Goal: Book appointment/travel/reservation

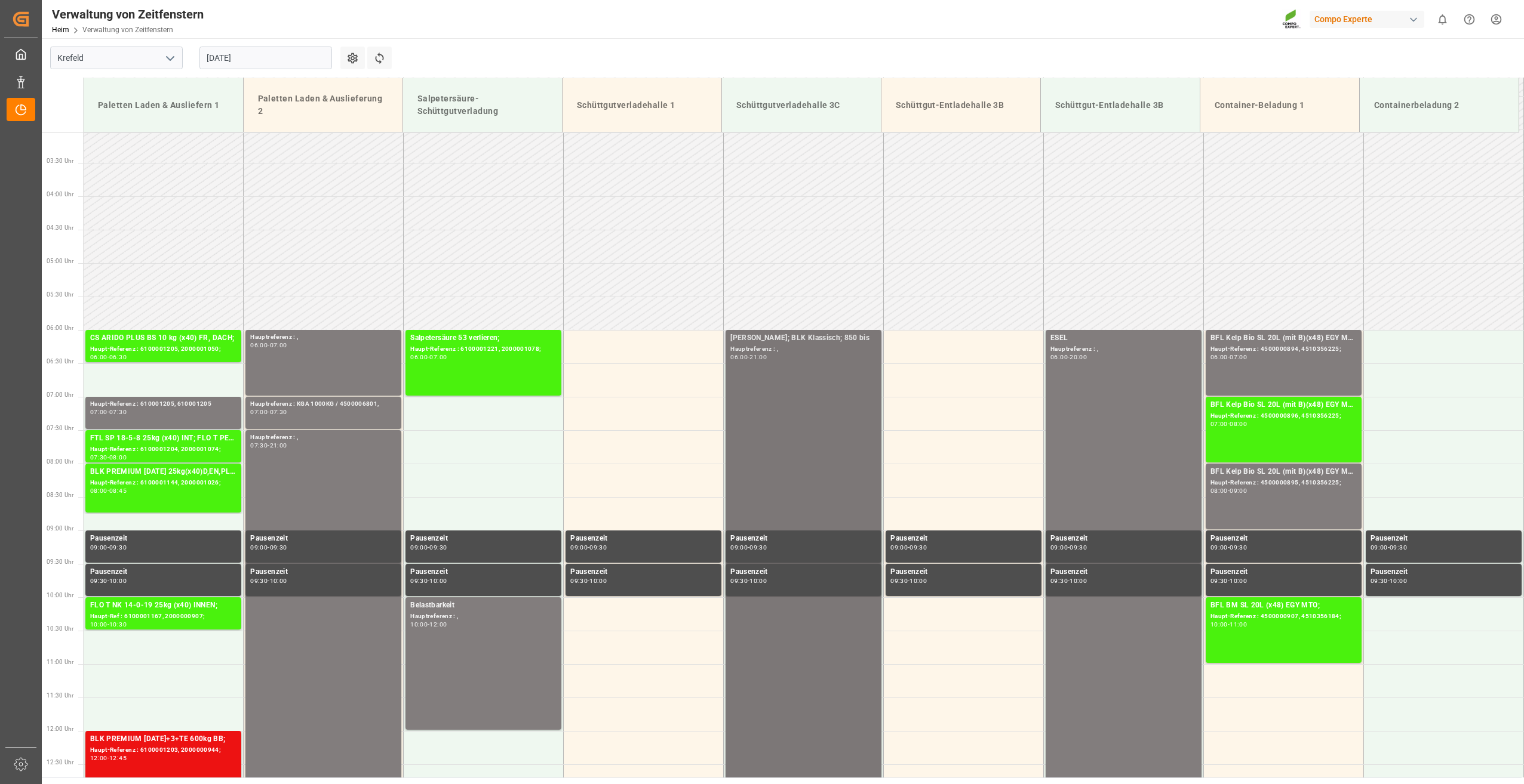
scroll to position [184, 0]
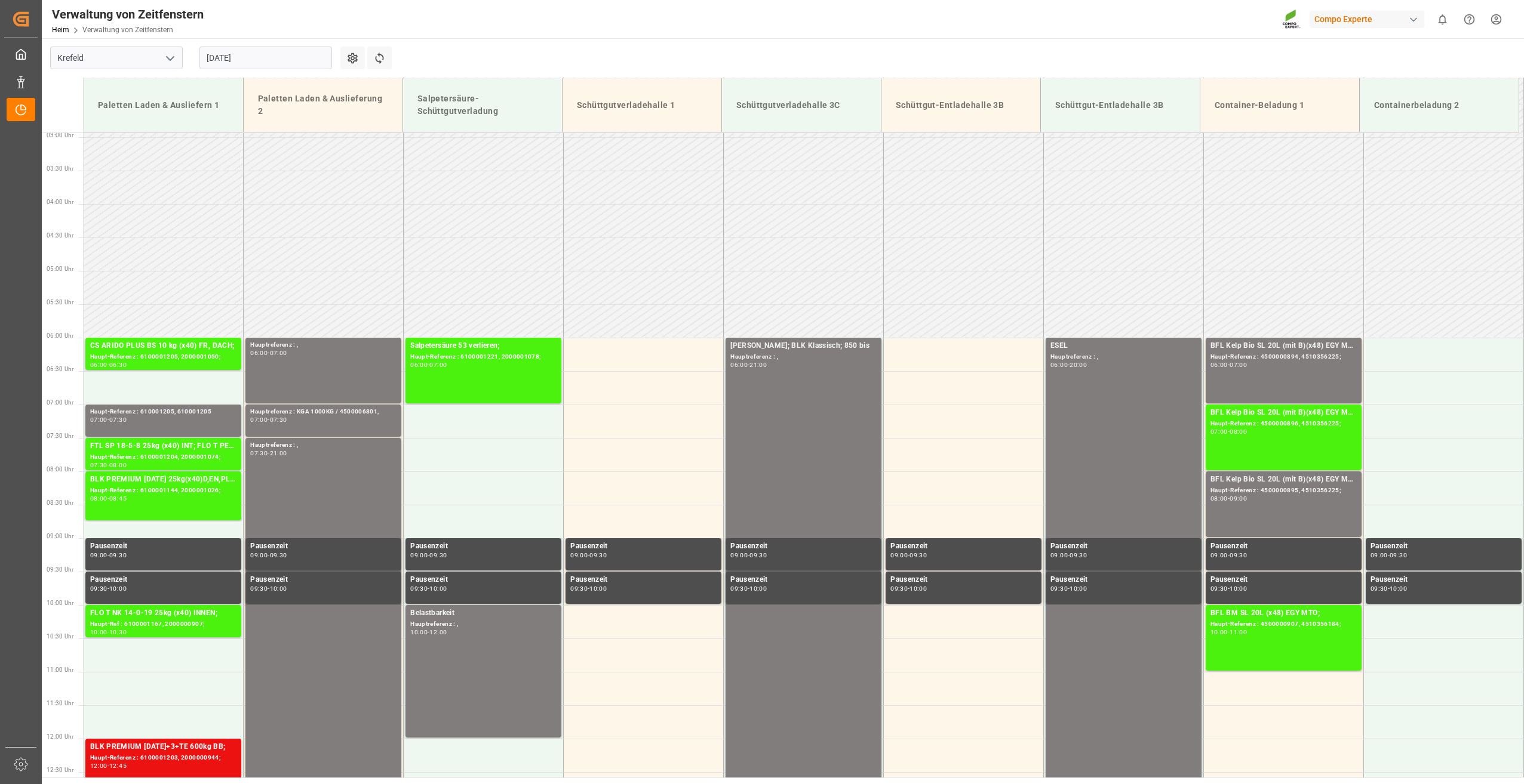
click at [303, 54] on input "[DATE]" at bounding box center [266, 58] width 132 height 23
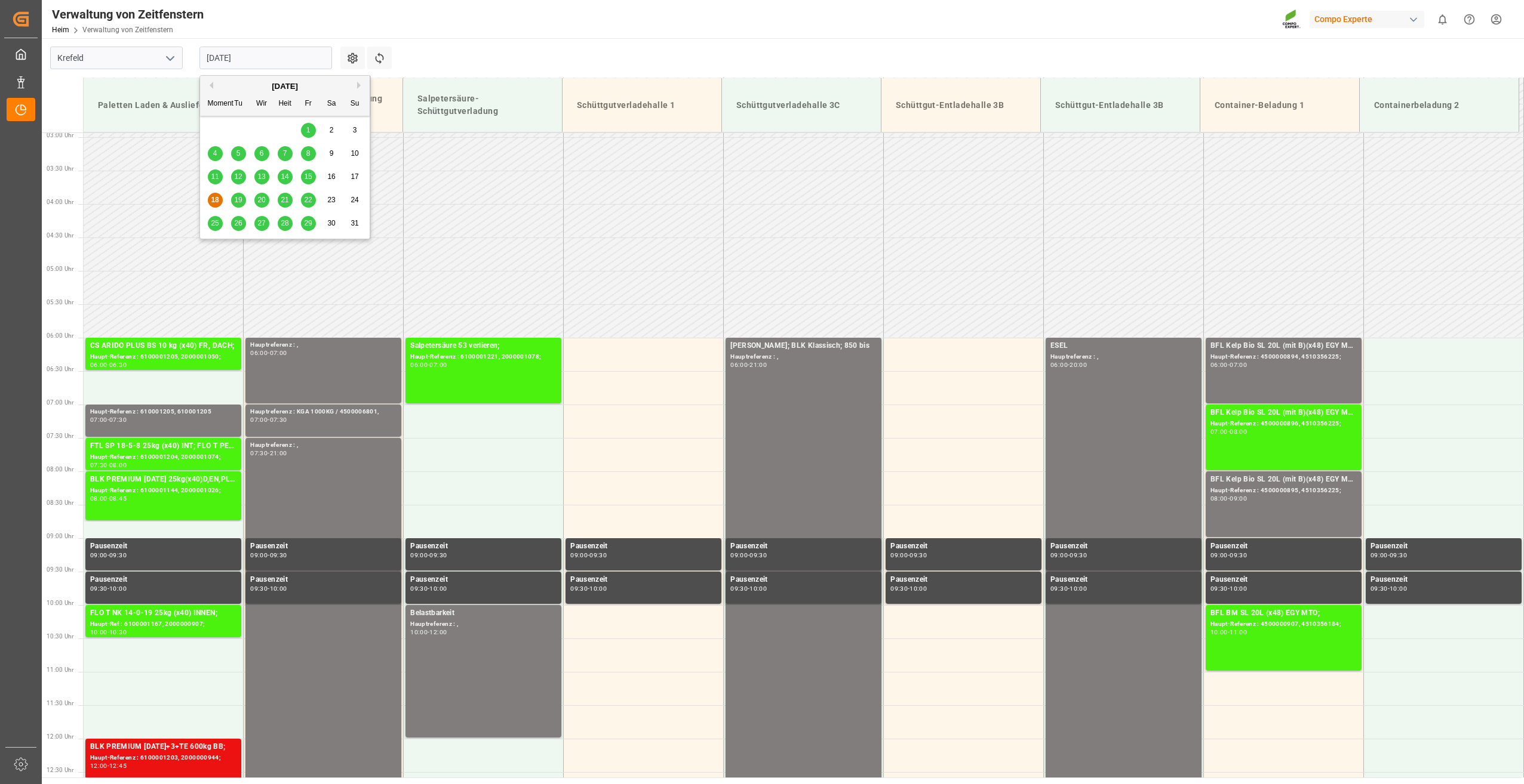
click at [240, 203] on span "19" at bounding box center [238, 200] width 8 height 9
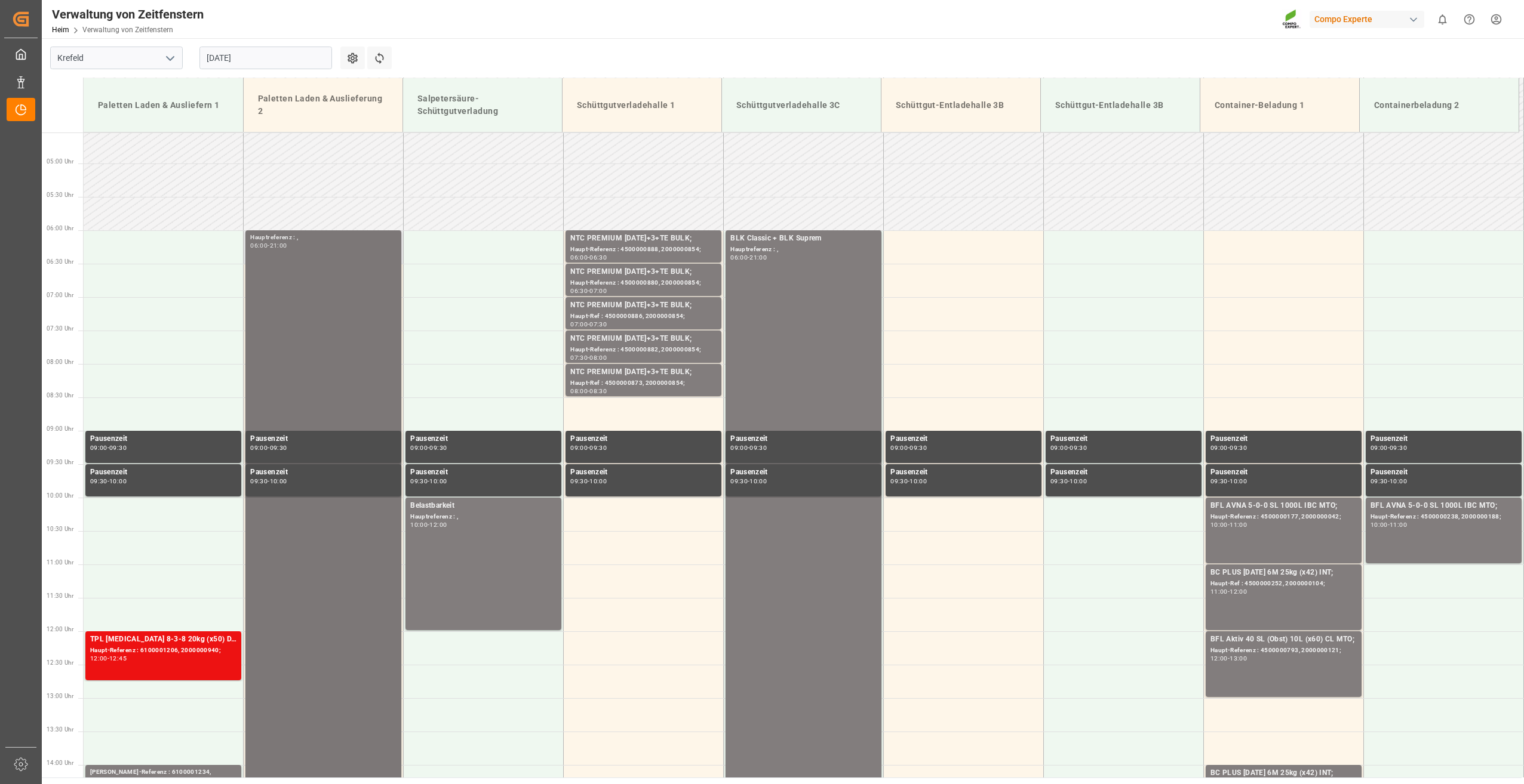
scroll to position [302, 0]
click at [264, 60] on input "[DATE]" at bounding box center [266, 58] width 132 height 23
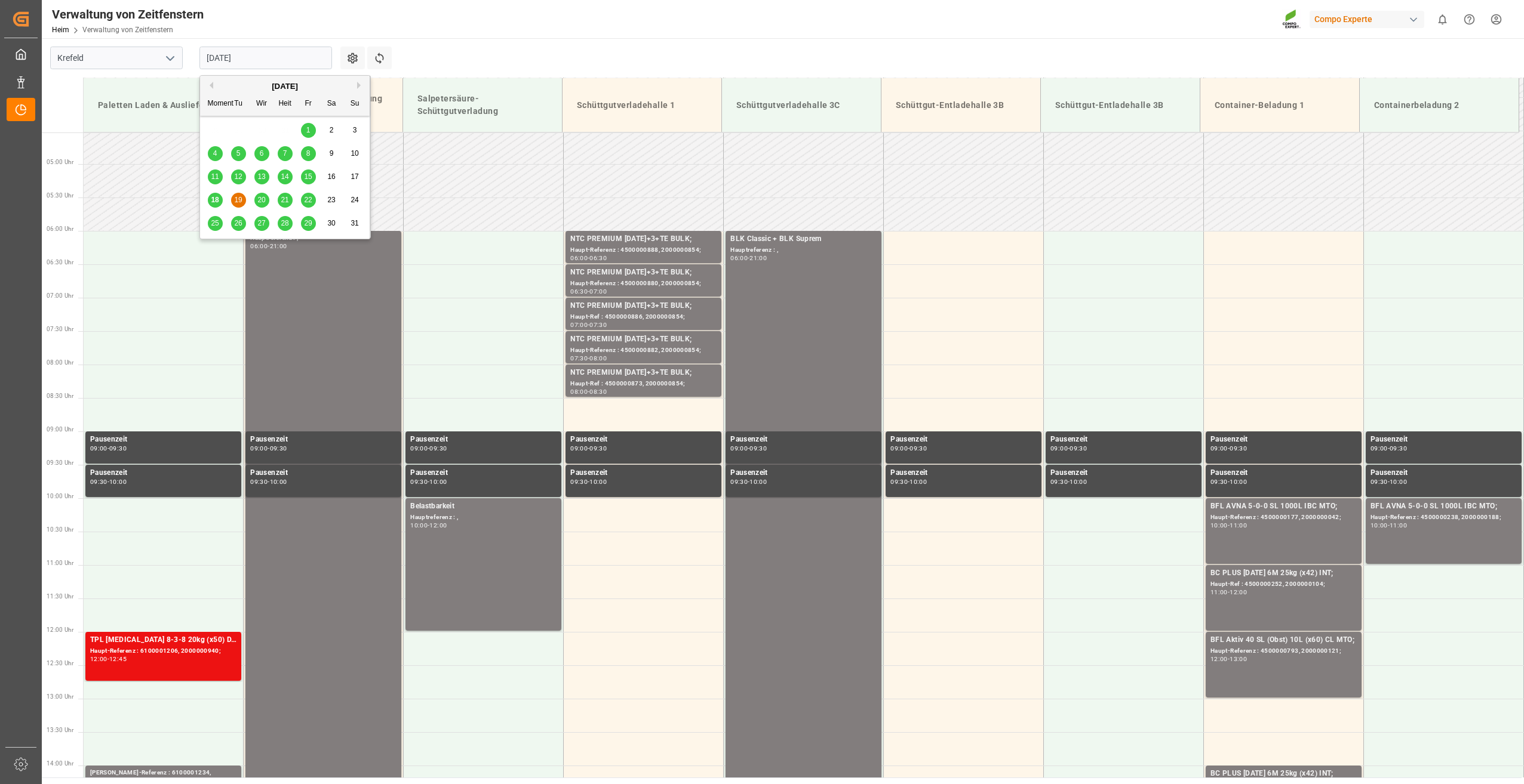
click at [259, 201] on span "20" at bounding box center [261, 200] width 8 height 9
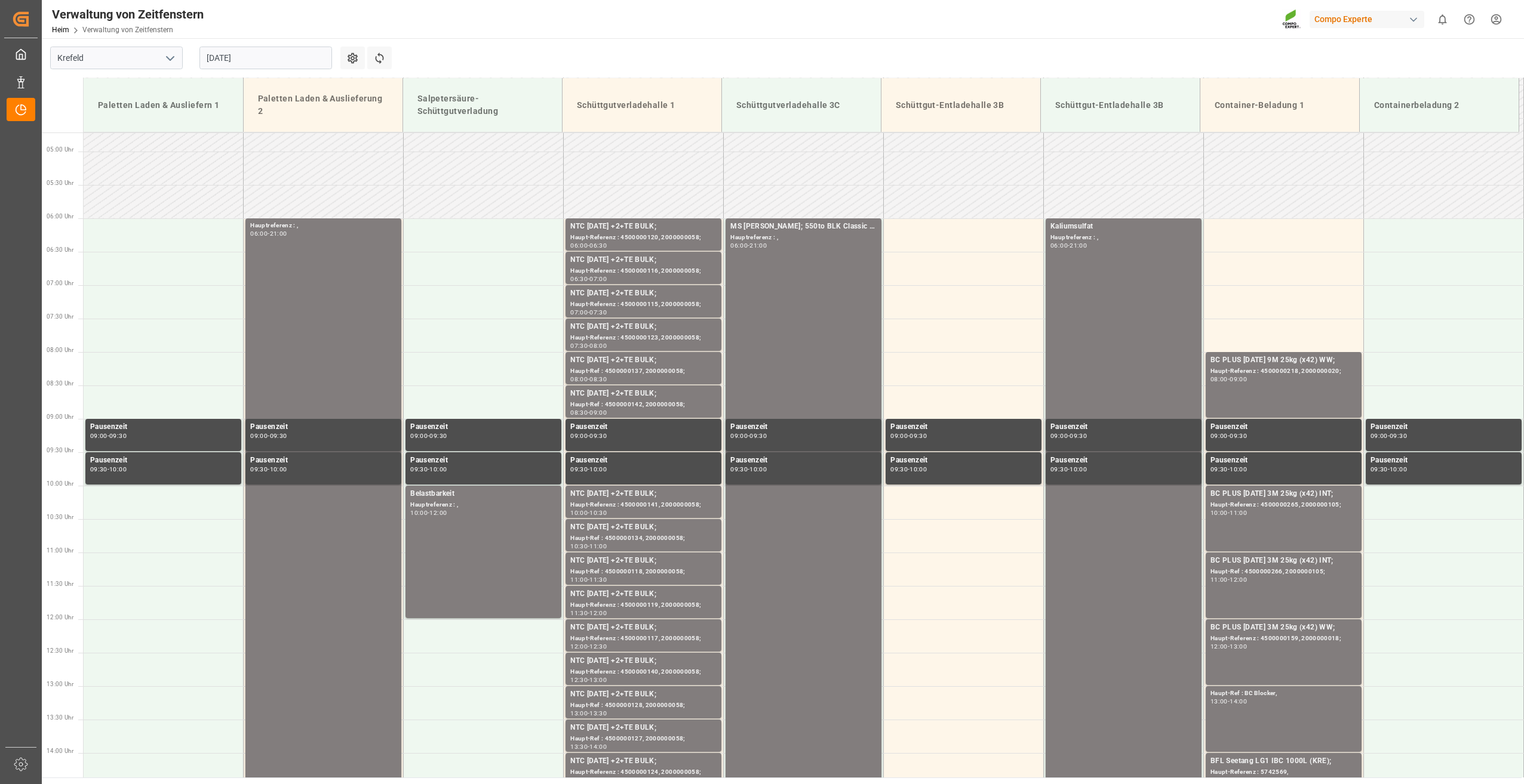
click at [320, 60] on input "[DATE]" at bounding box center [266, 58] width 132 height 23
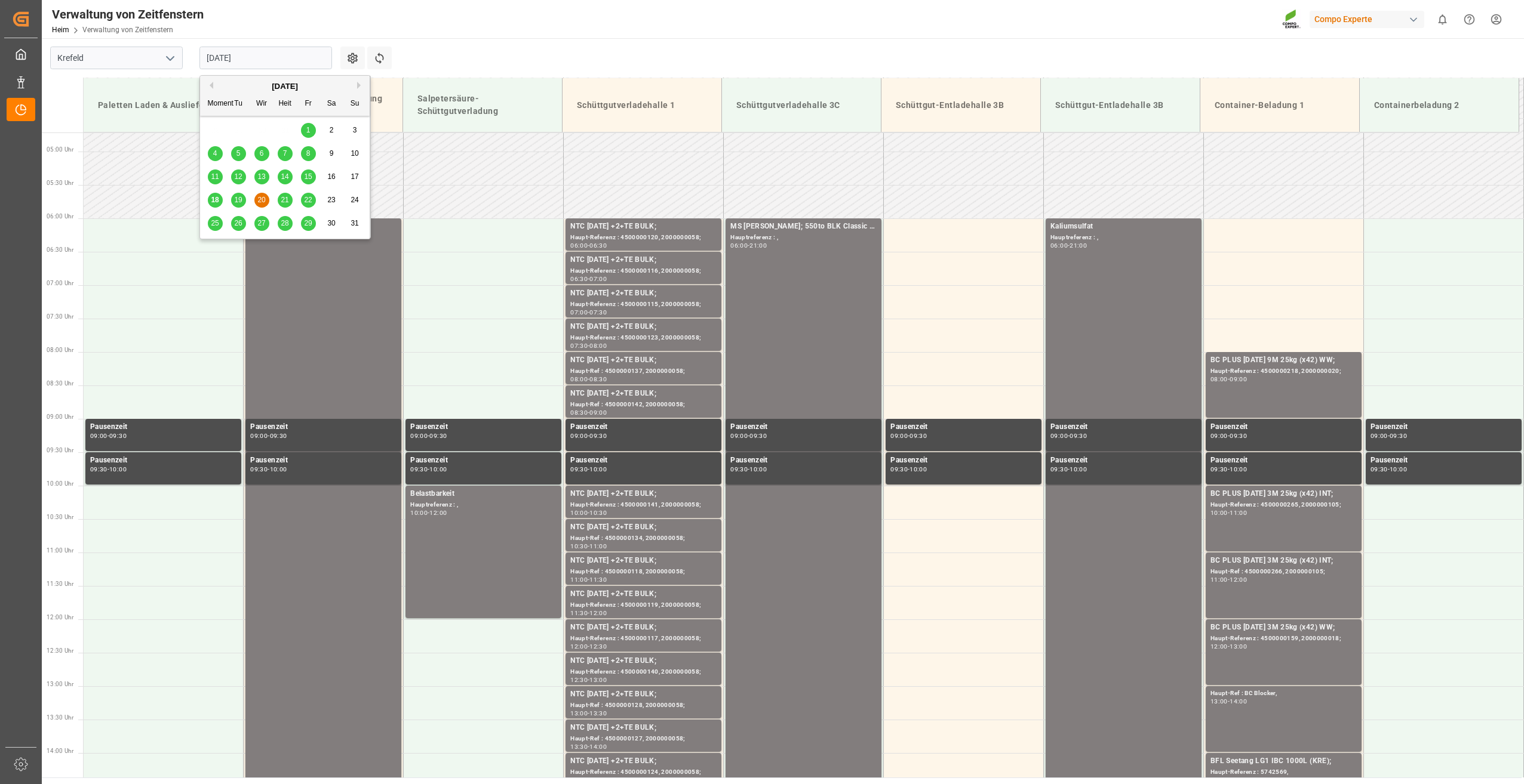
click at [280, 203] on span "21" at bounding box center [284, 200] width 8 height 9
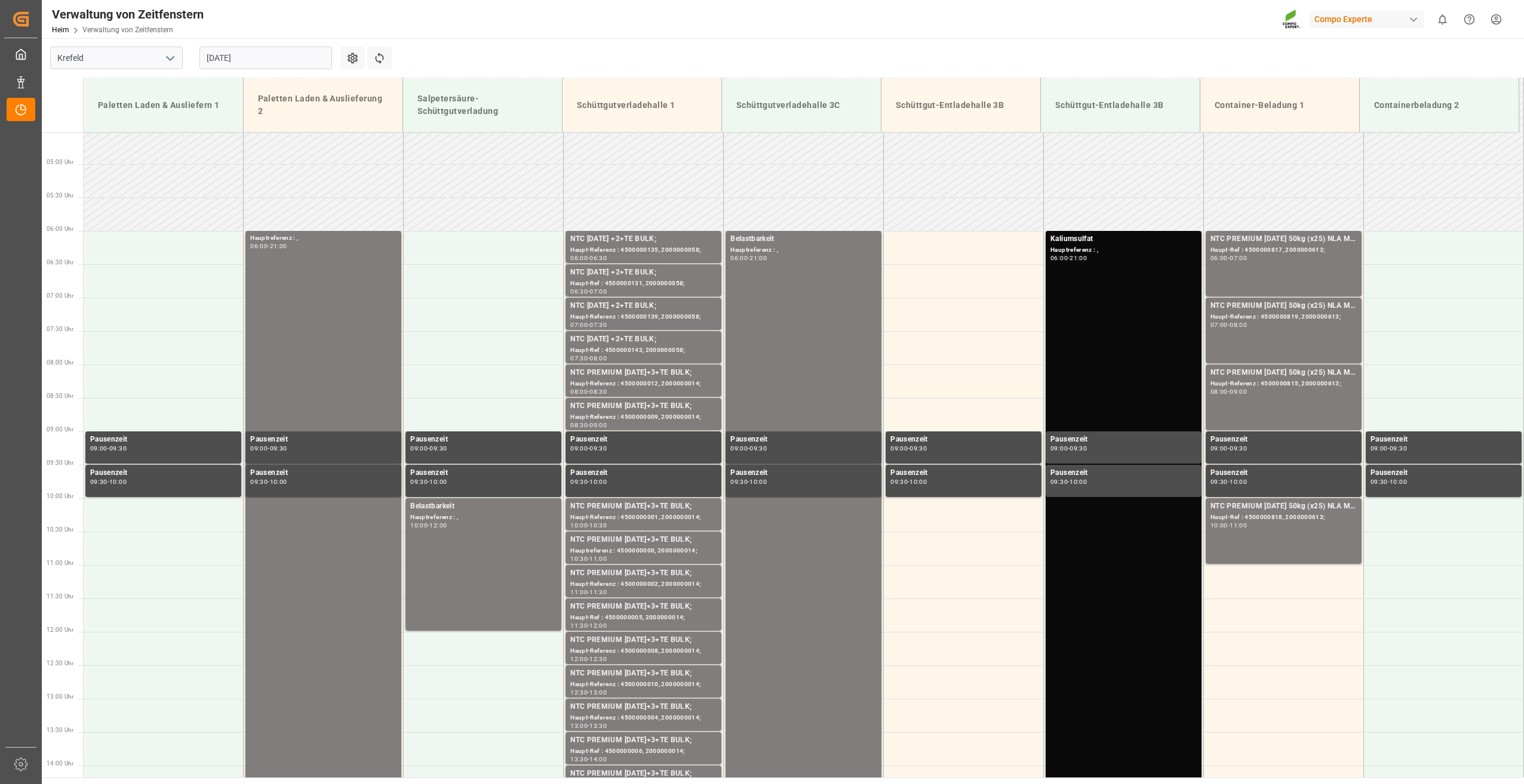
click at [318, 67] on input "[DATE]" at bounding box center [266, 58] width 132 height 23
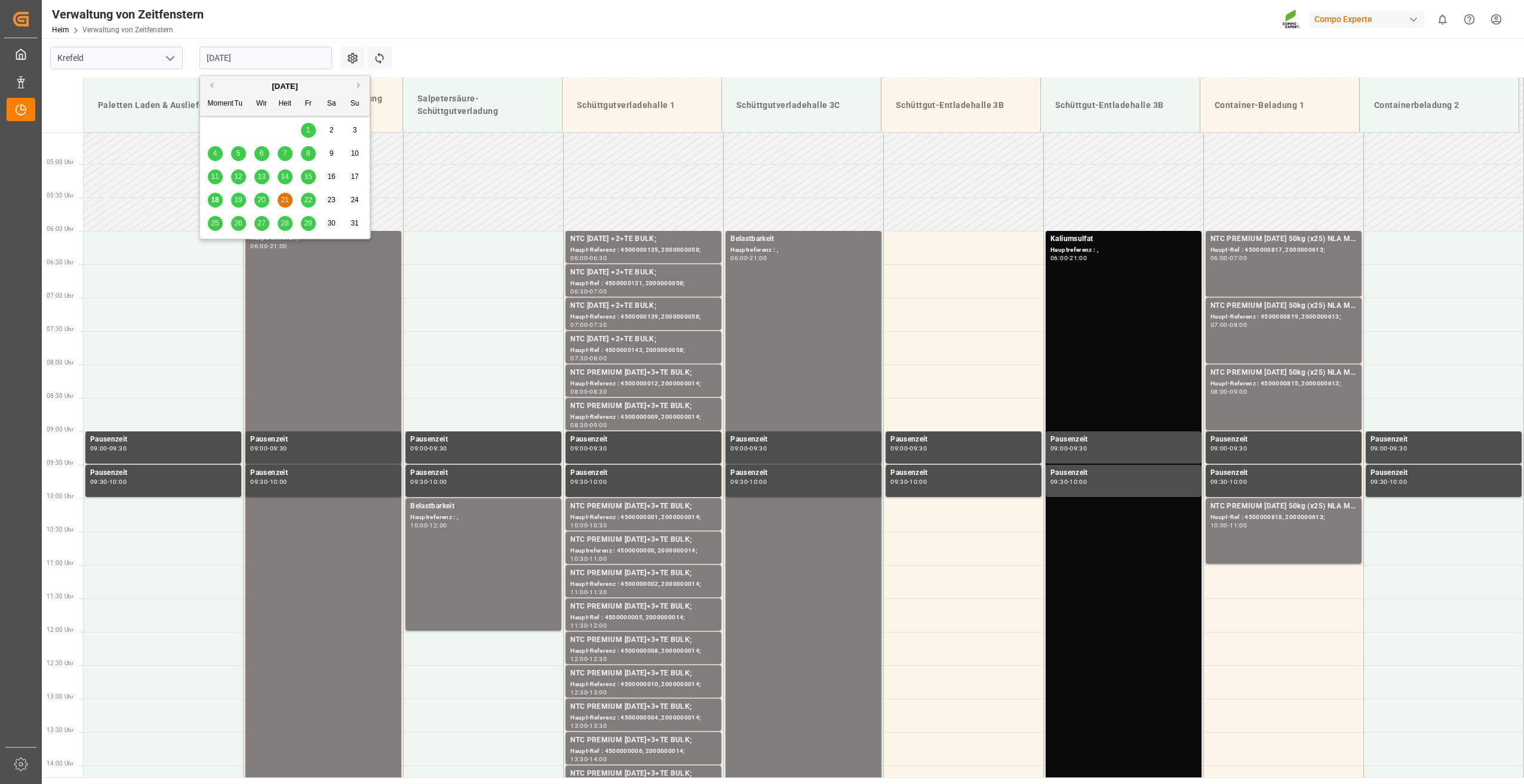
click at [305, 201] on span "22" at bounding box center [308, 200] width 8 height 9
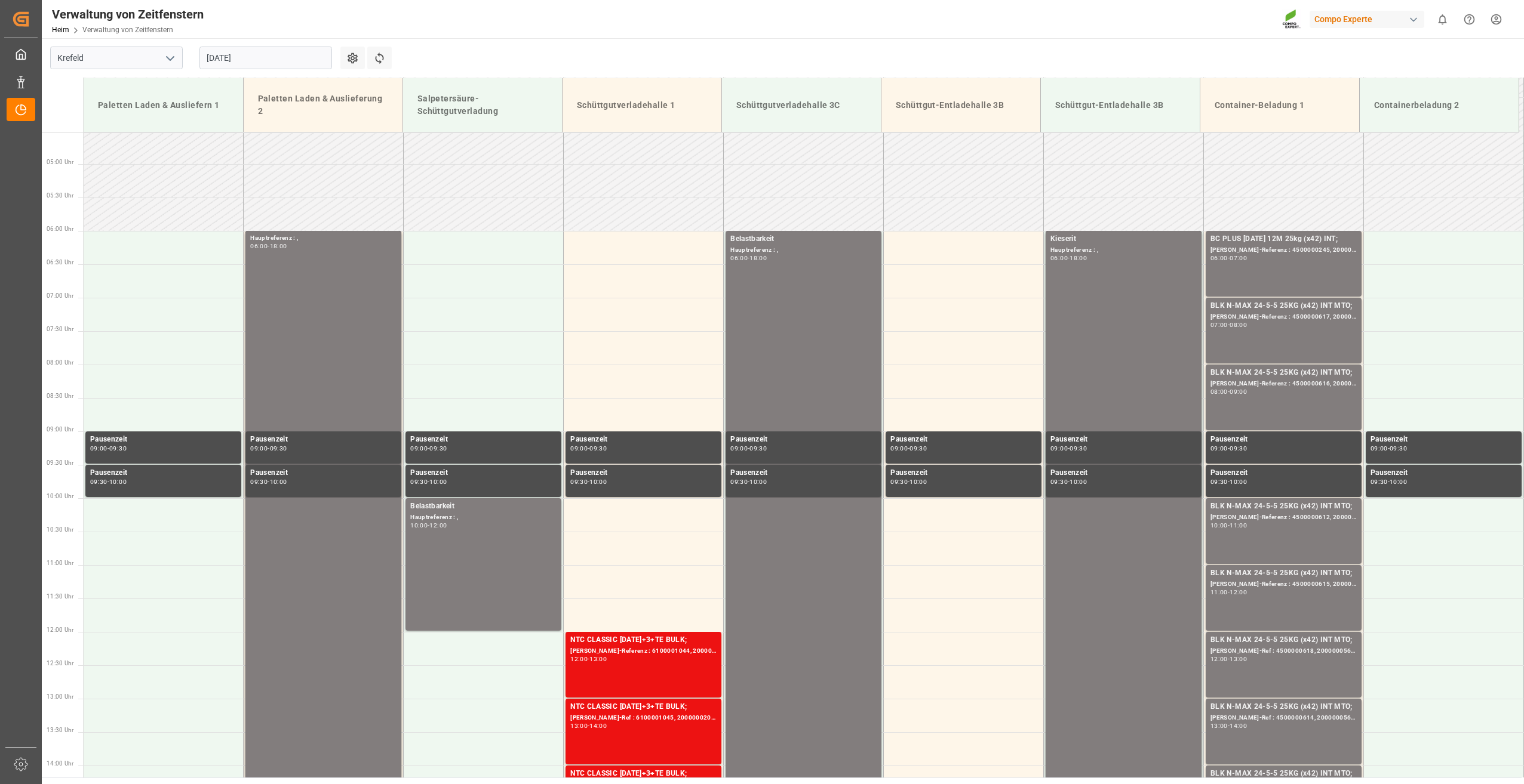
click at [269, 61] on input "[DATE]" at bounding box center [266, 58] width 132 height 23
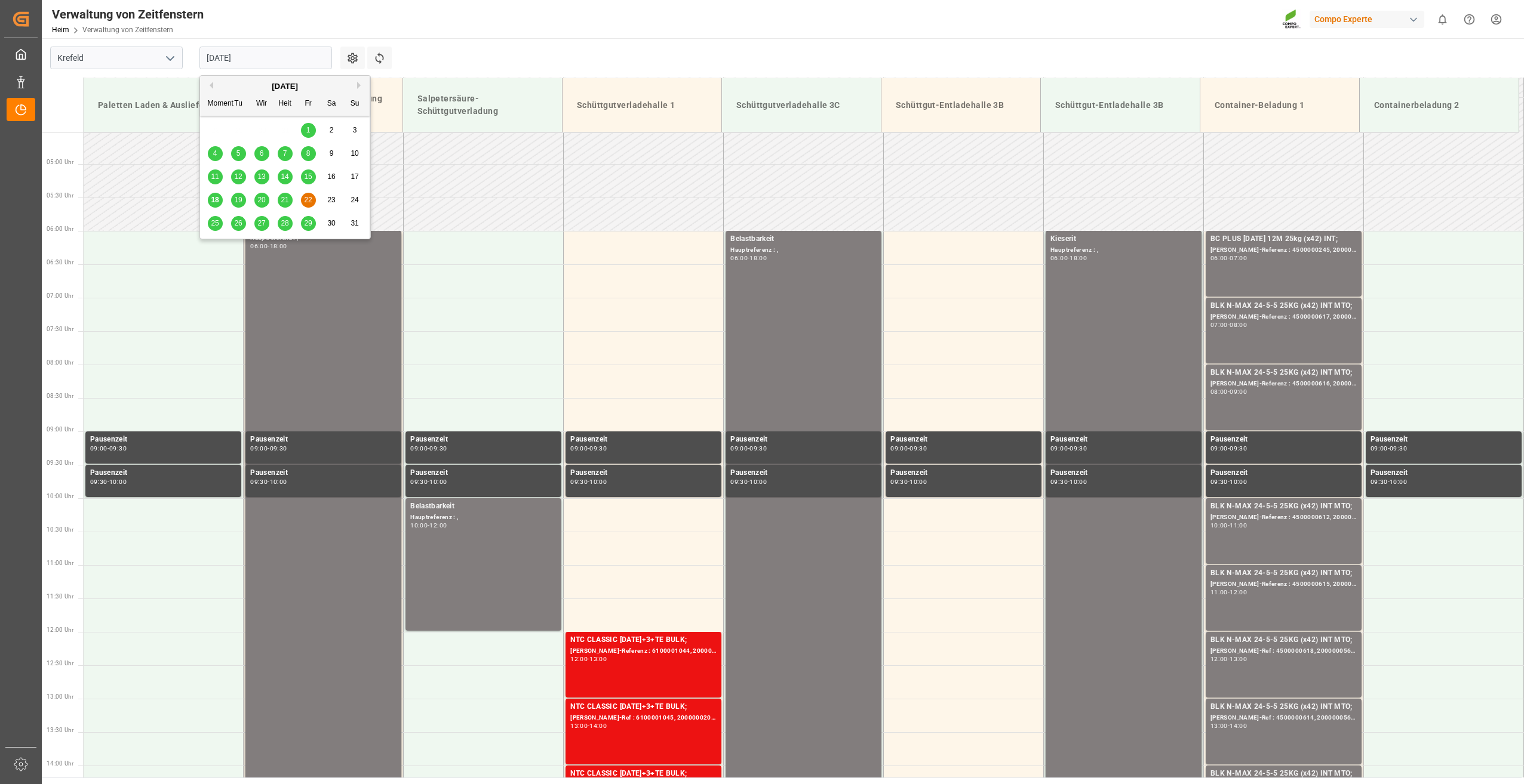
click at [214, 222] on span "25" at bounding box center [214, 224] width 8 height 9
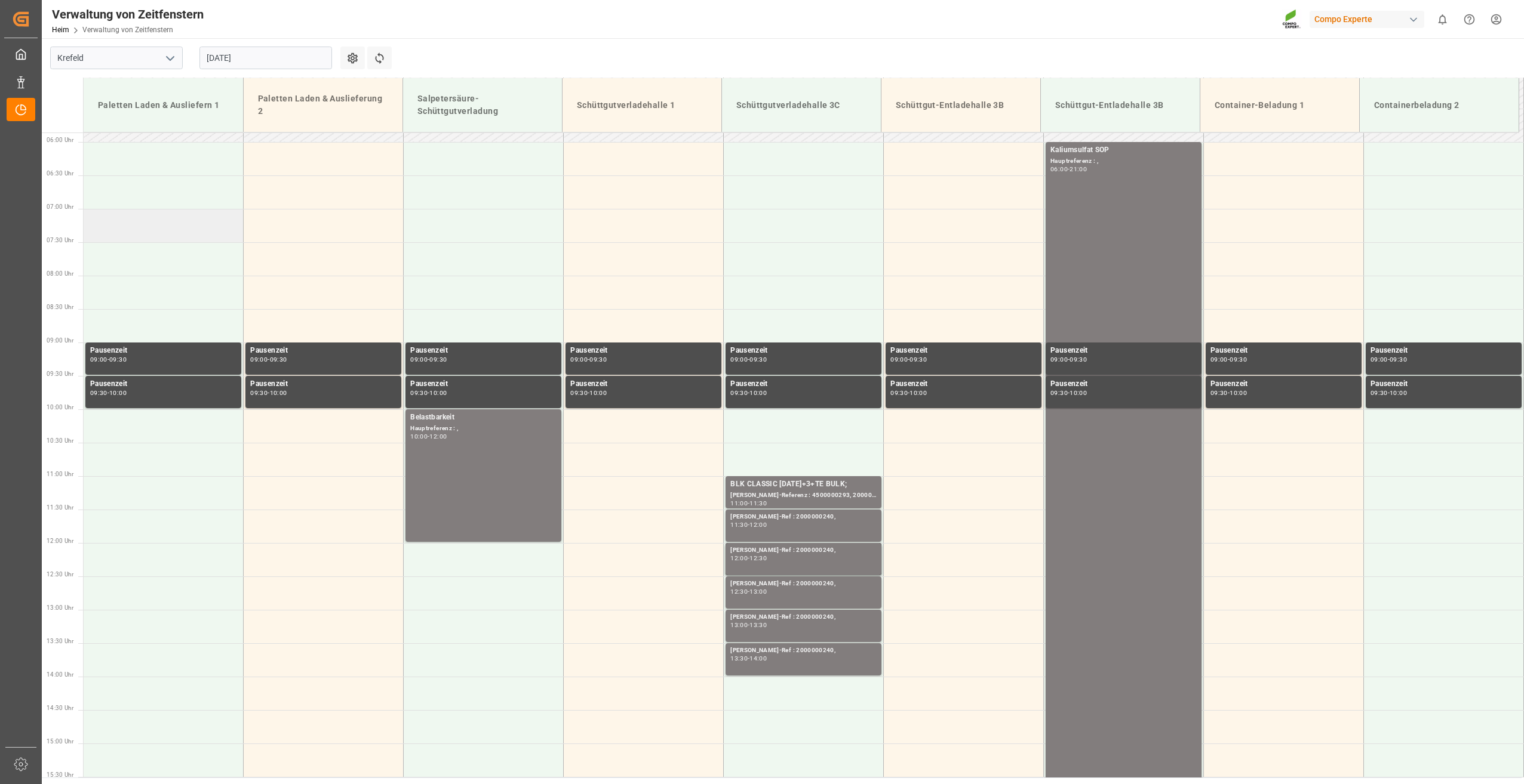
scroll to position [362, 0]
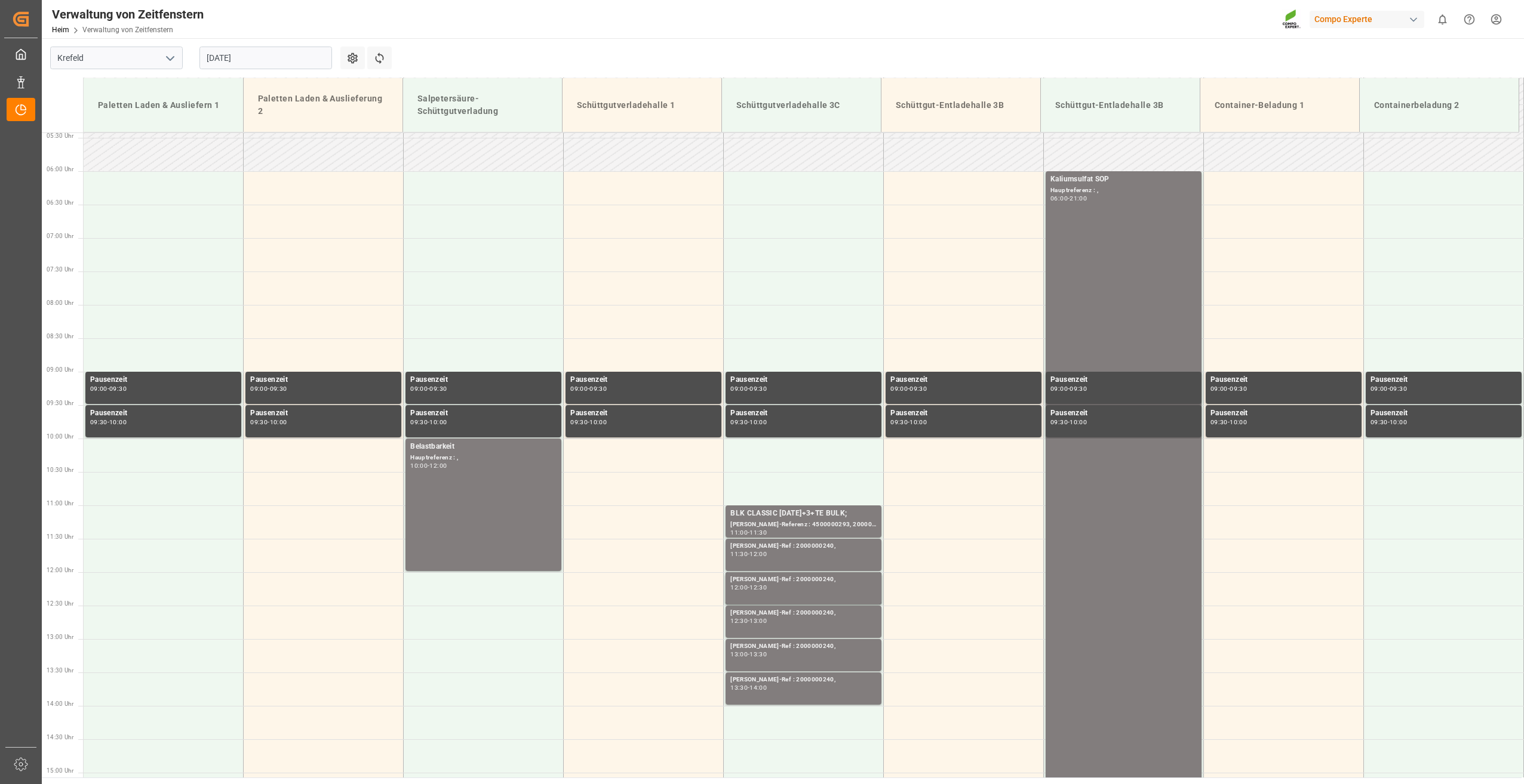
click at [261, 57] on input "[DATE]" at bounding box center [266, 58] width 132 height 23
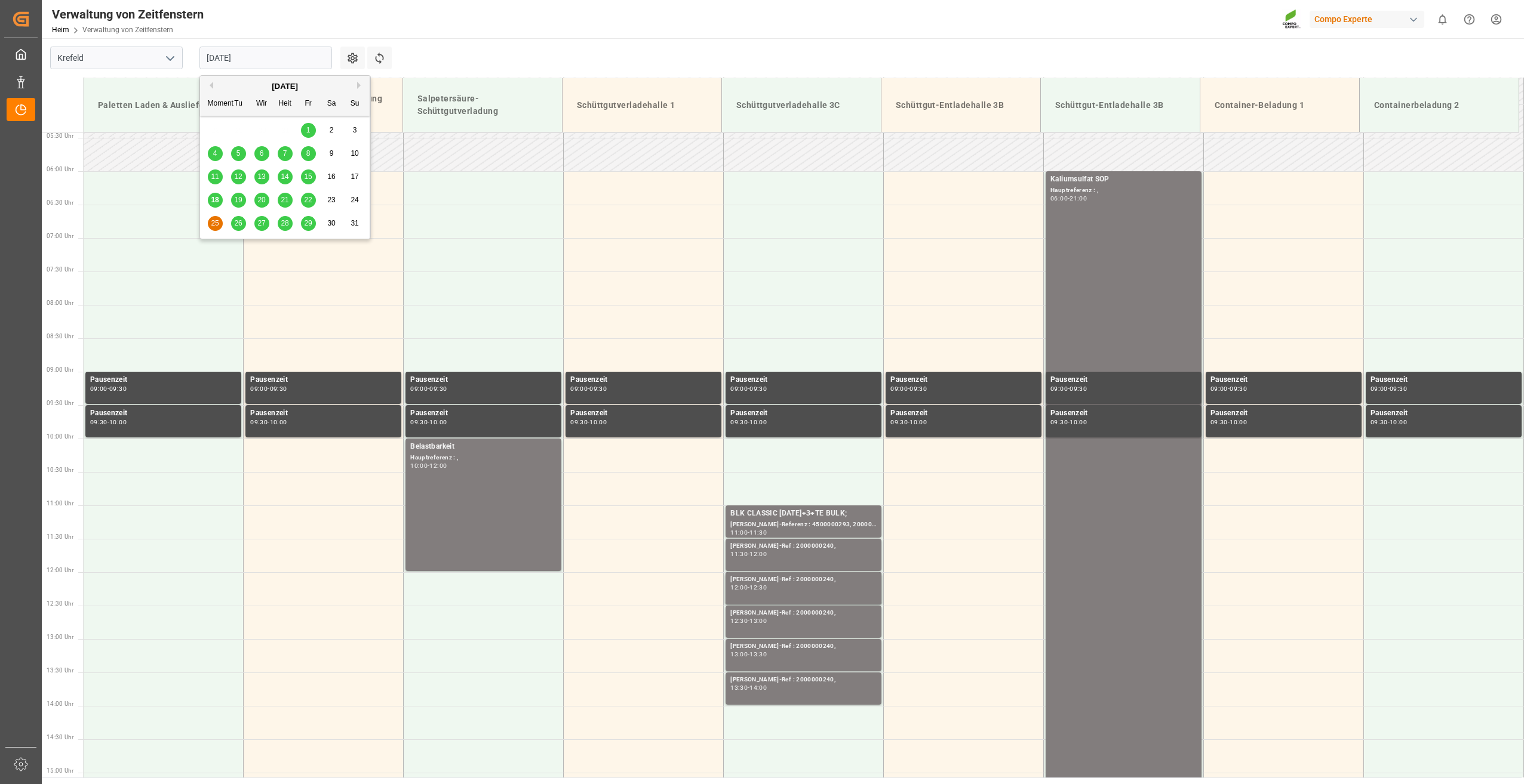
click at [237, 222] on span "26" at bounding box center [238, 224] width 8 height 9
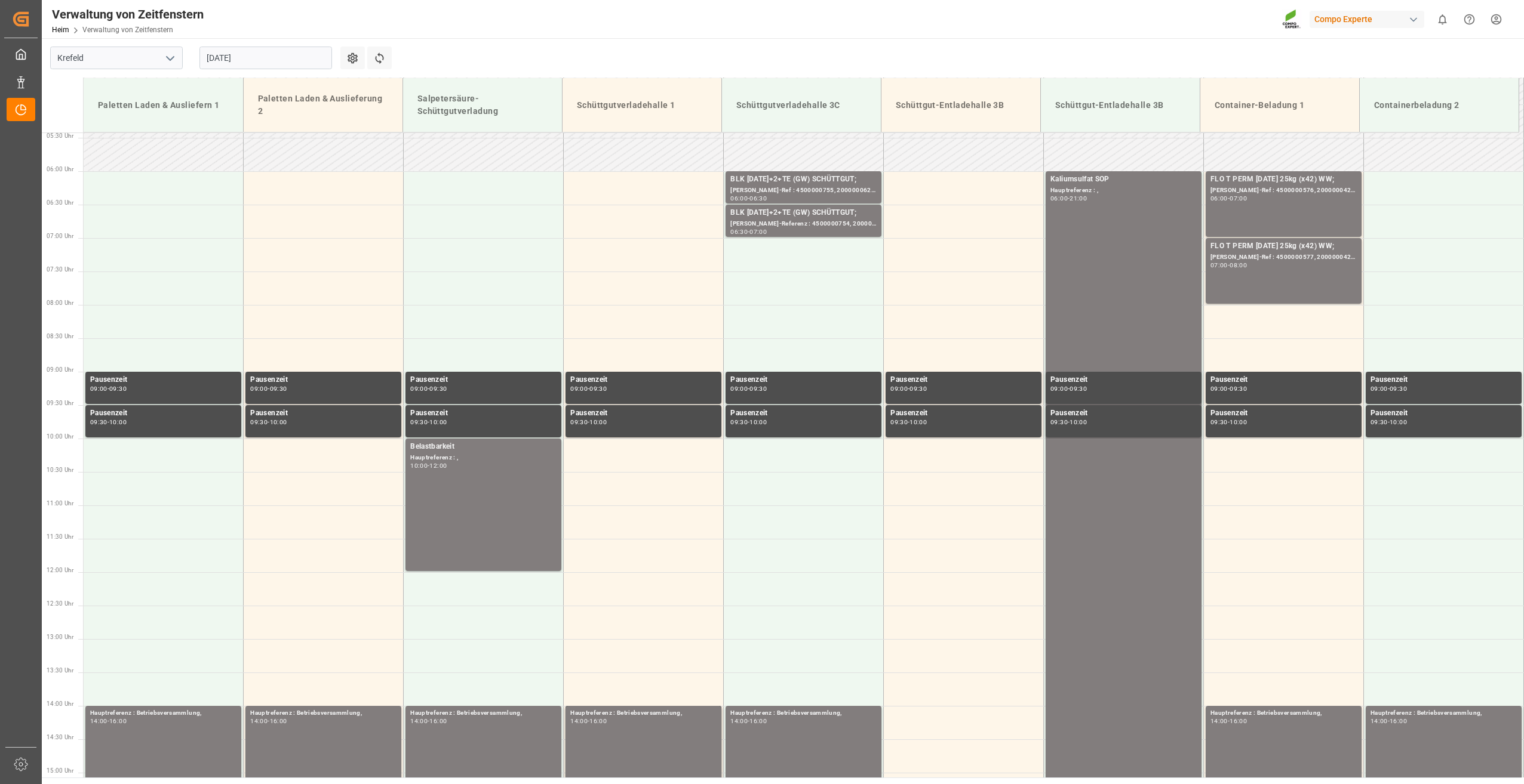
click at [280, 62] on input "[DATE]" at bounding box center [266, 58] width 132 height 23
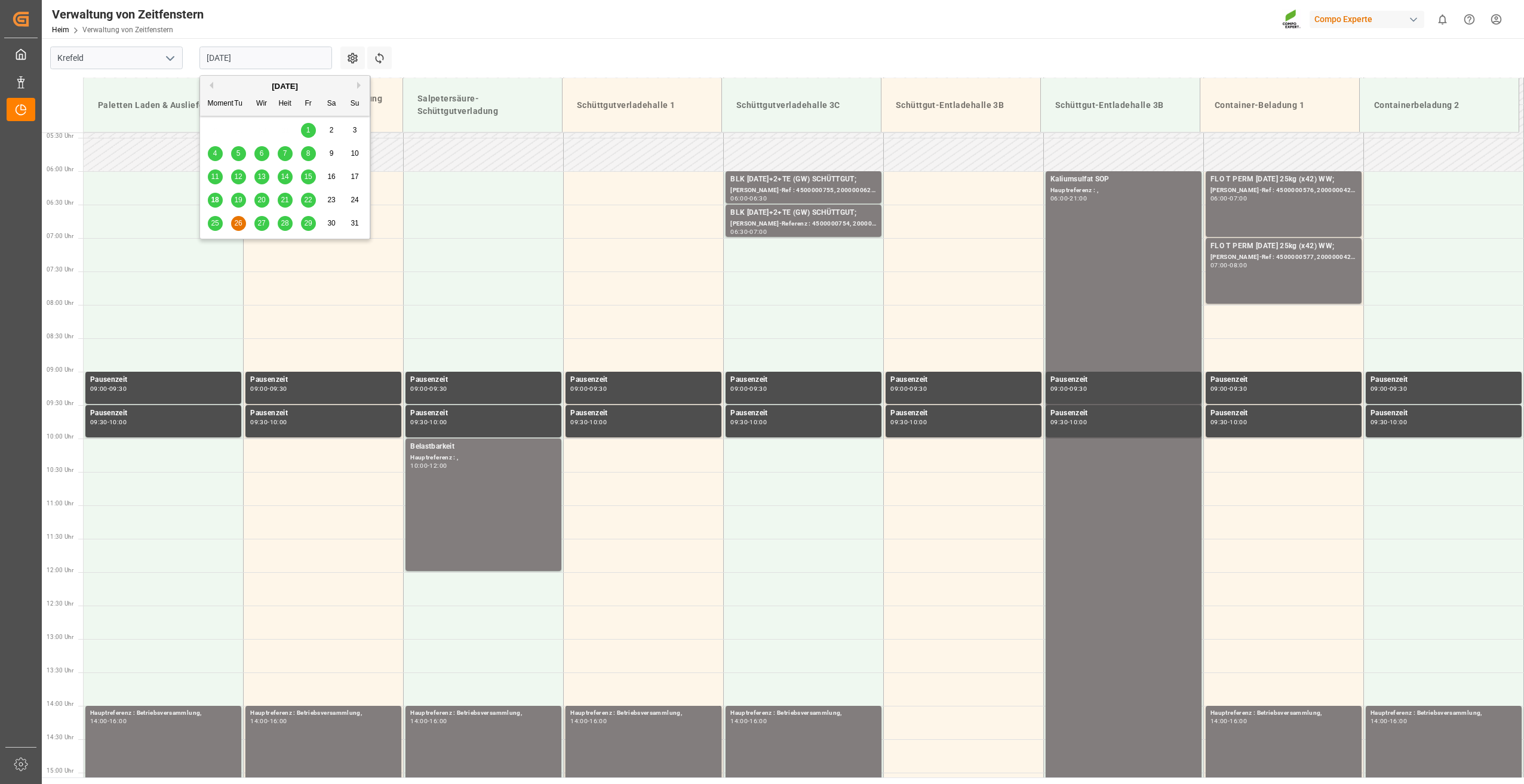
click at [258, 225] on span "27" at bounding box center [261, 224] width 8 height 9
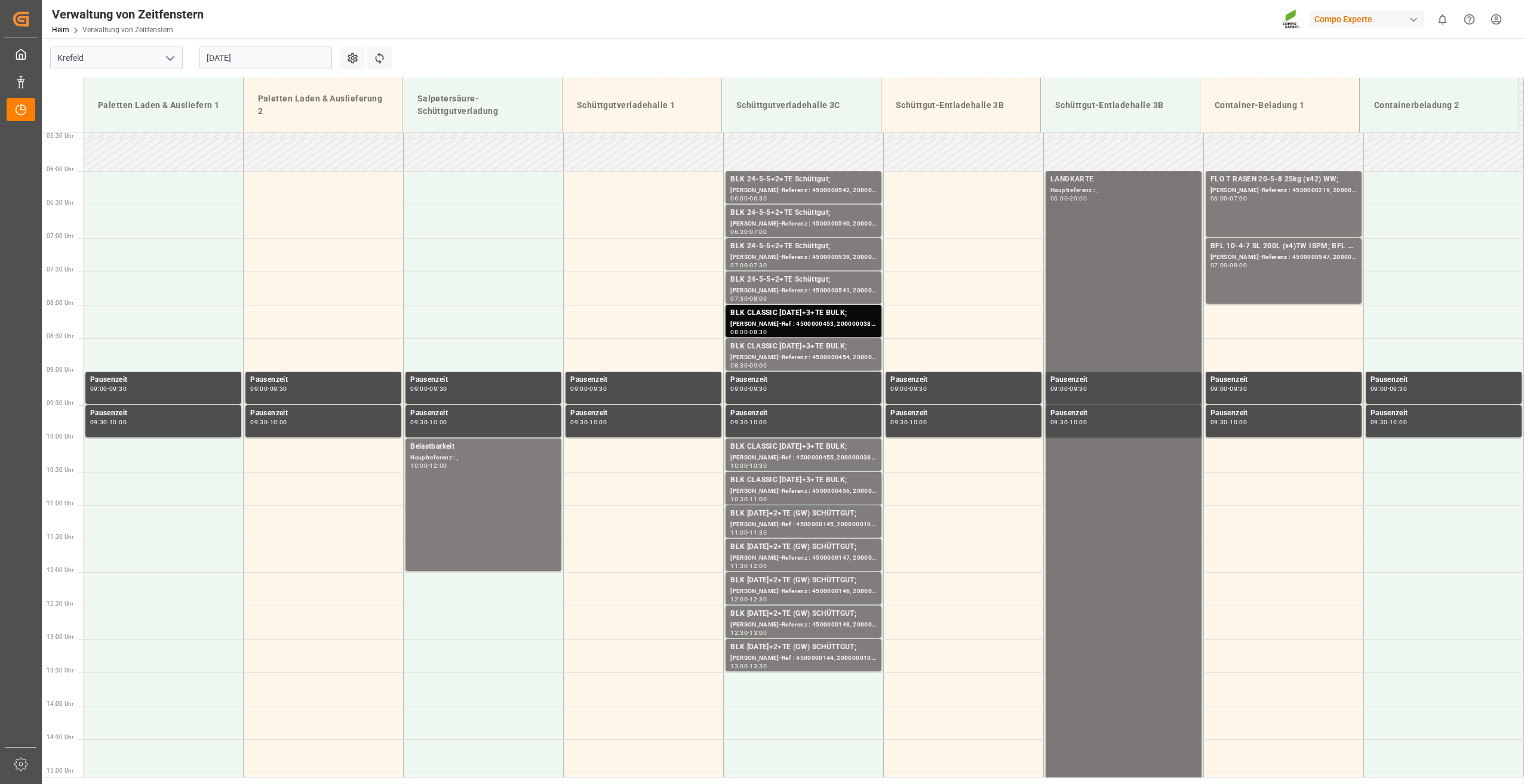
click at [1051, 221] on div "LANDKARTE Hauptreferenz : , 06:00 - 20:00" at bounding box center [1123, 639] width 146 height 930
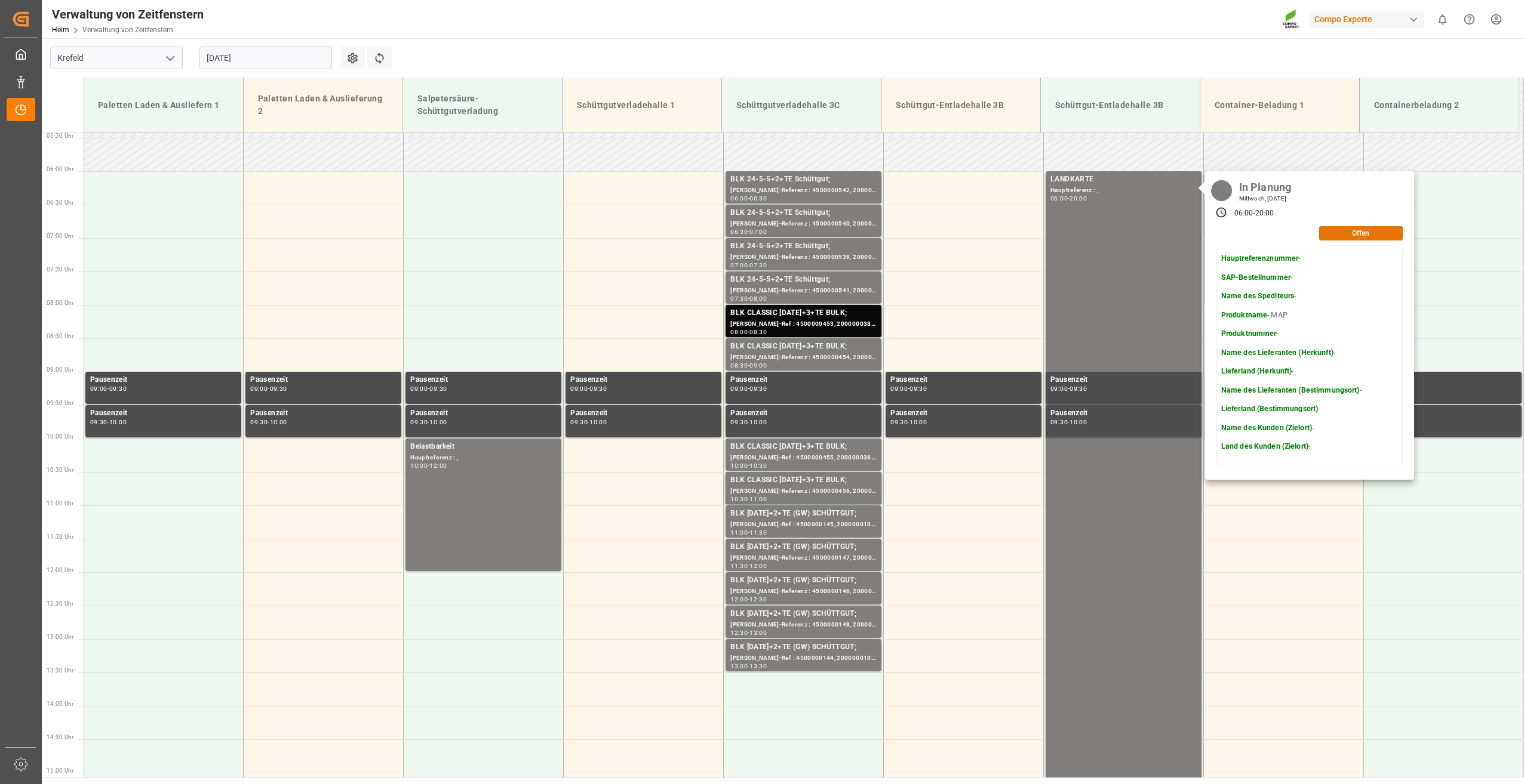
click at [272, 64] on input "[DATE]" at bounding box center [266, 58] width 132 height 23
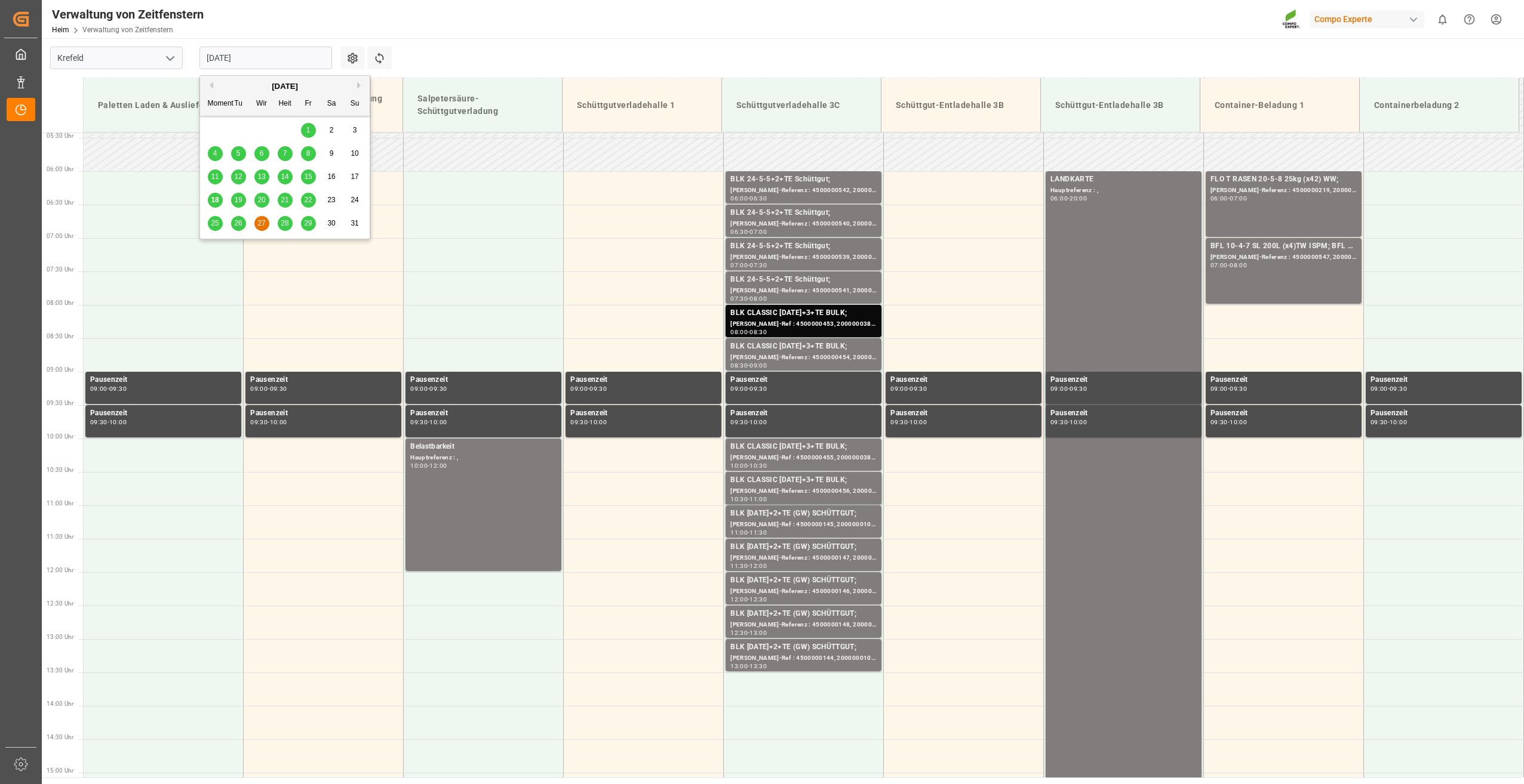
click at [285, 223] on span "28" at bounding box center [284, 224] width 8 height 9
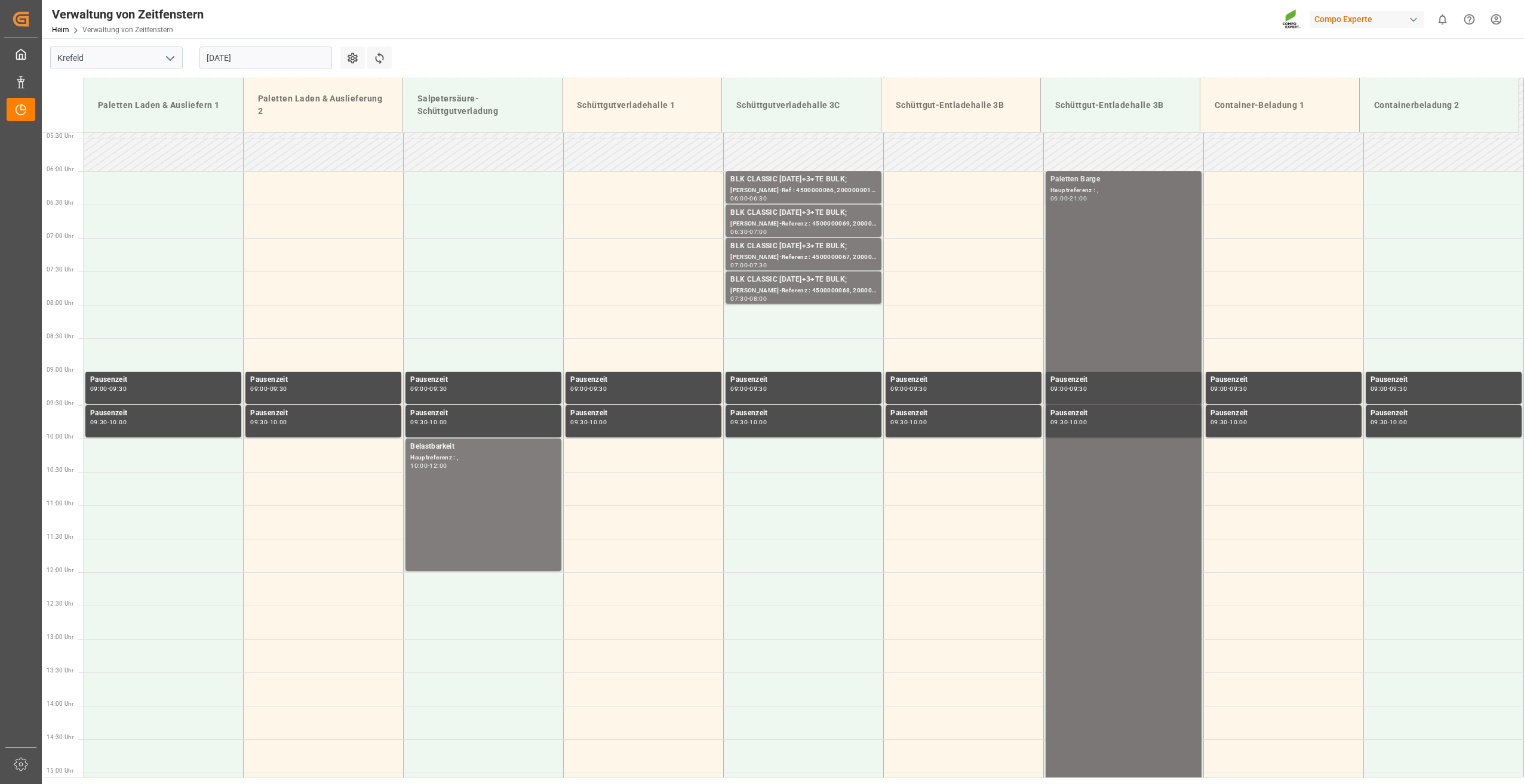
click at [1069, 196] on div "-" at bounding box center [1069, 198] width 2 height 6
